Goal: Transaction & Acquisition: Purchase product/service

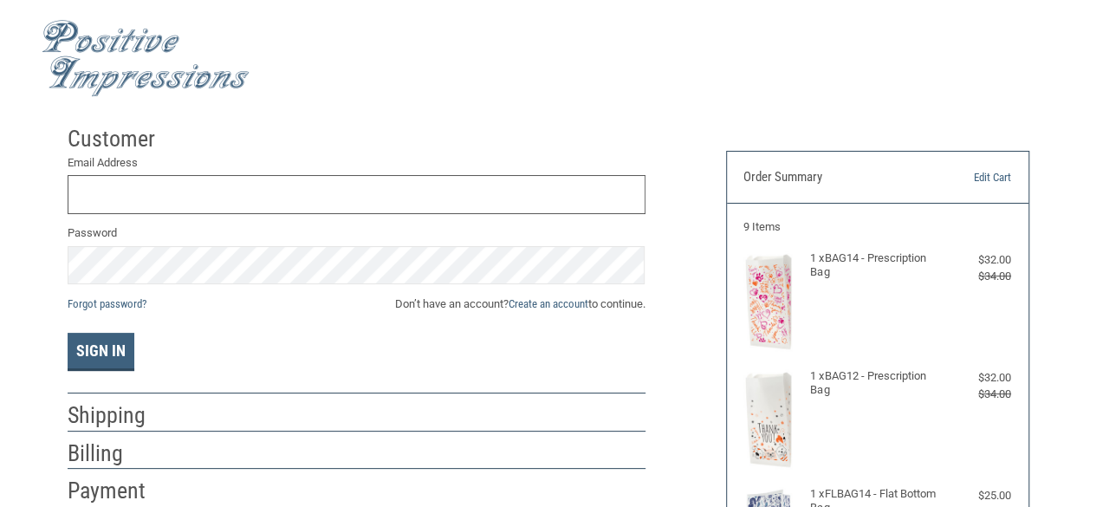
scroll to position [16, 0]
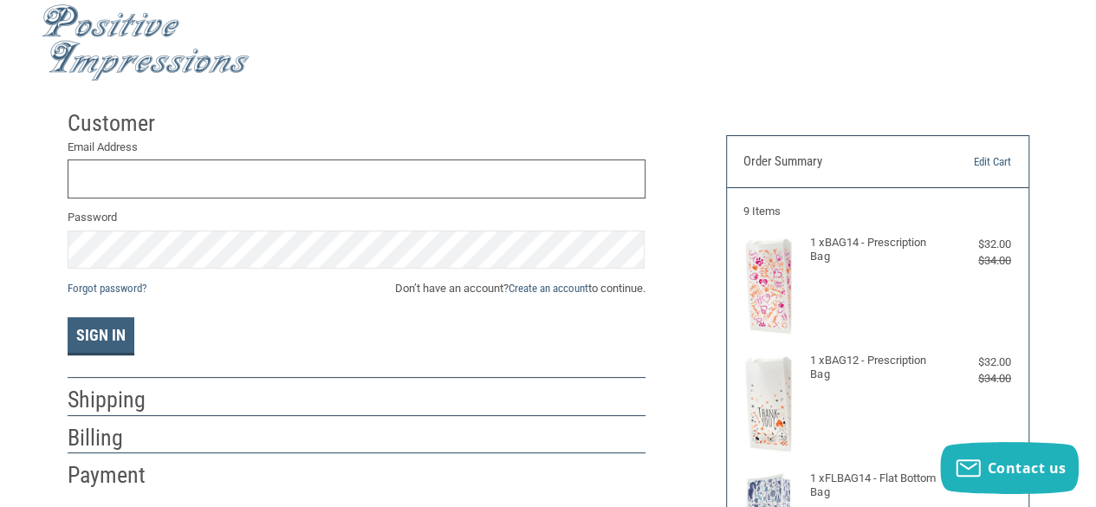
click at [163, 160] on input "Email Address" at bounding box center [357, 178] width 578 height 39
type input "Q"
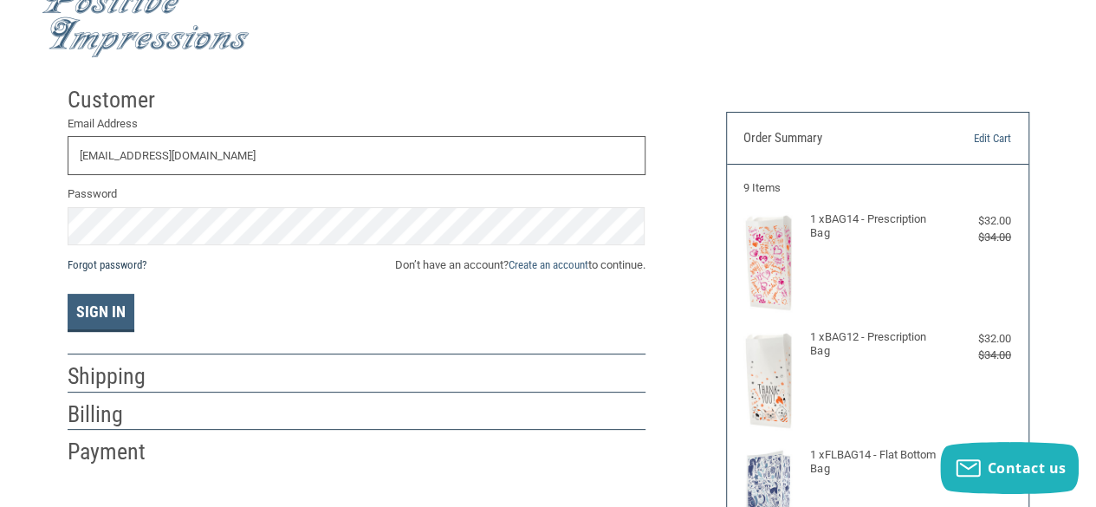
scroll to position [43, 0]
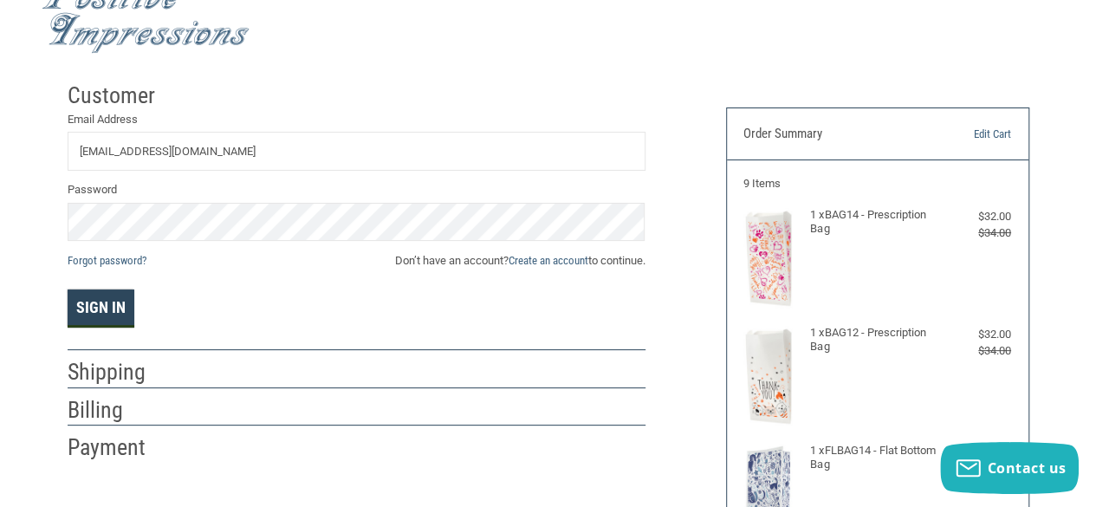
click at [93, 313] on button "Sign In" at bounding box center [101, 308] width 67 height 38
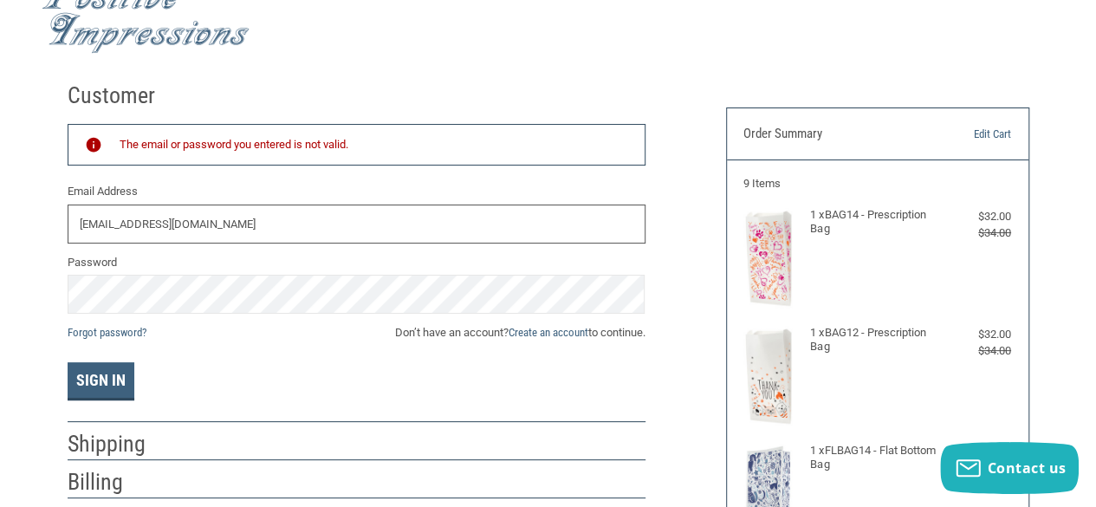
click at [333, 215] on input "[EMAIL_ADDRESS][DOMAIN_NAME]" at bounding box center [357, 223] width 578 height 39
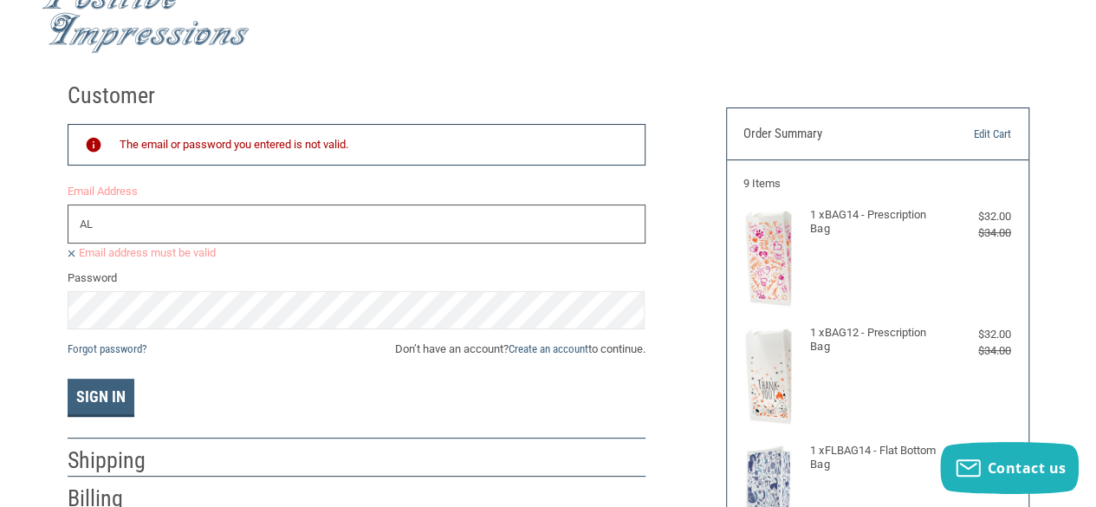
type input "A"
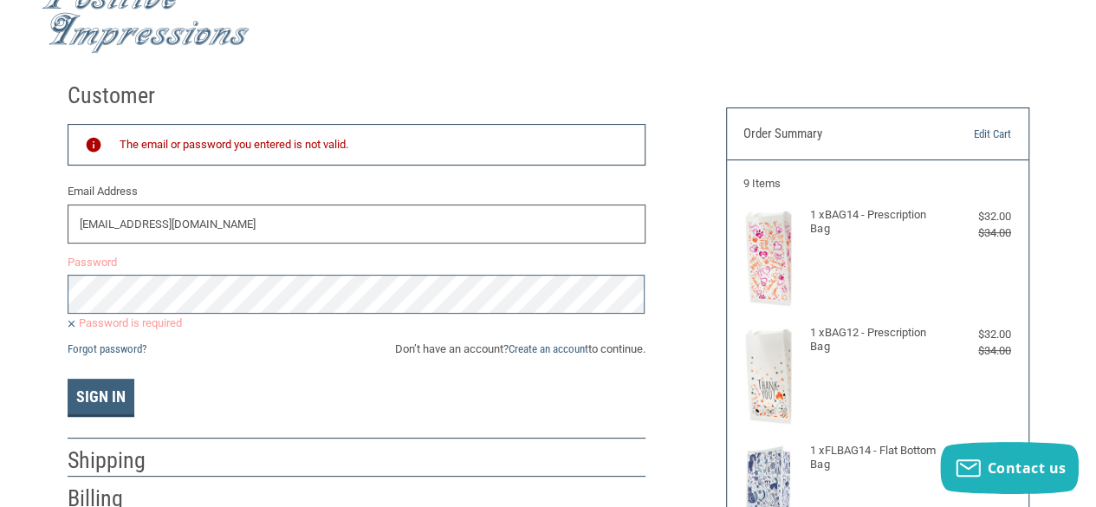
drag, startPoint x: 250, startPoint y: 214, endPoint x: 72, endPoint y: 236, distance: 179.8
click at [72, 236] on input "[EMAIL_ADDRESS][DOMAIN_NAME]" at bounding box center [357, 223] width 578 height 39
type input "[EMAIL_ADDRESS][DOMAIN_NAME]"
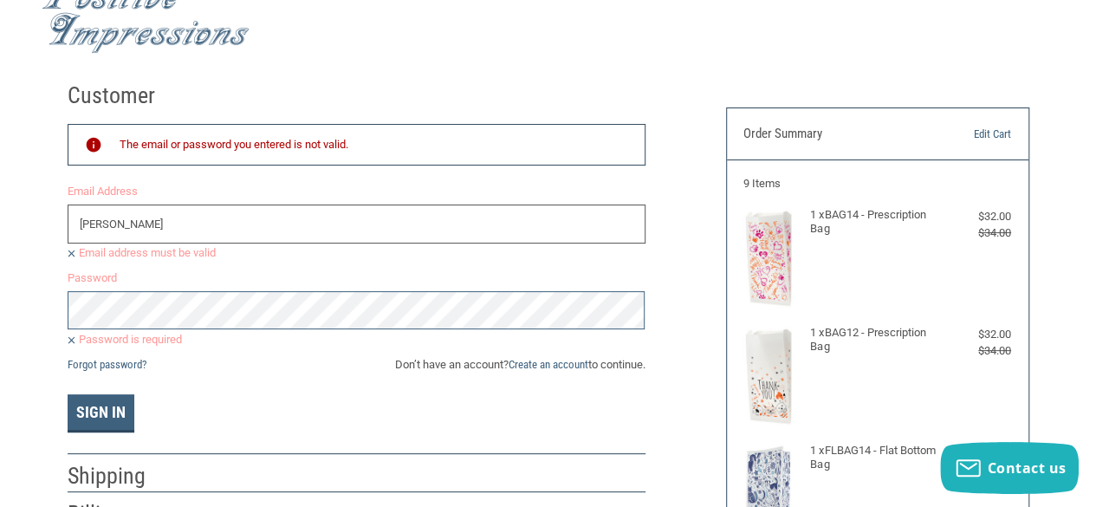
type input "[EMAIL_ADDRESS][DOMAIN_NAME]"
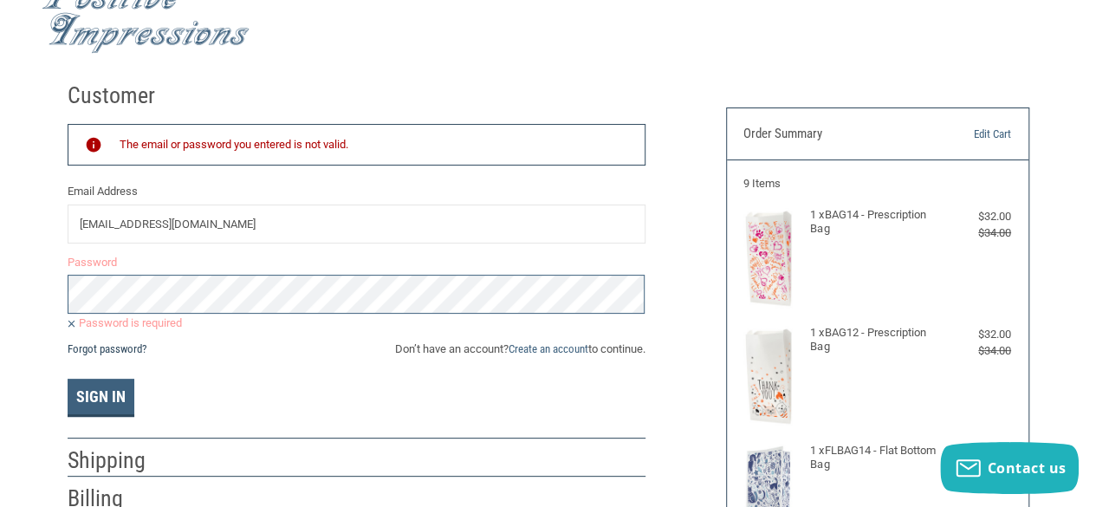
click at [95, 350] on link "Forgot password?" at bounding box center [107, 348] width 79 height 13
